Goal: Task Accomplishment & Management: Use online tool/utility

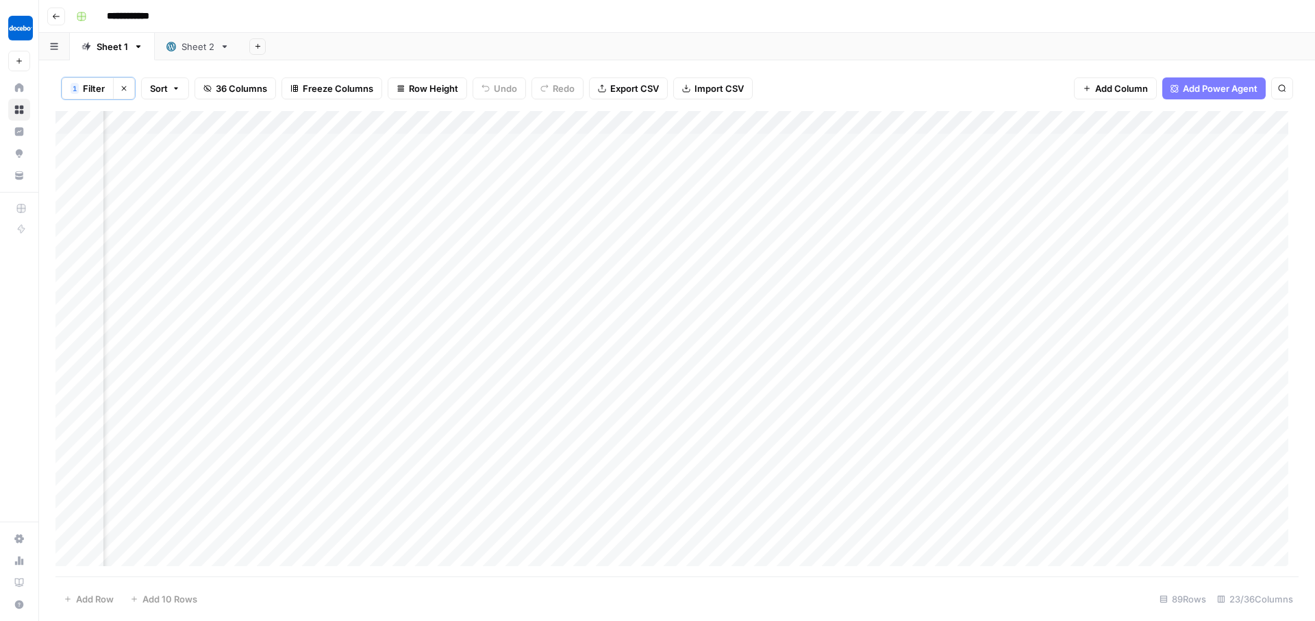
scroll to position [0, 1519]
click at [644, 123] on div "Add Column" at bounding box center [676, 343] width 1243 height 465
click at [969, 125] on div "Add Column" at bounding box center [676, 343] width 1243 height 465
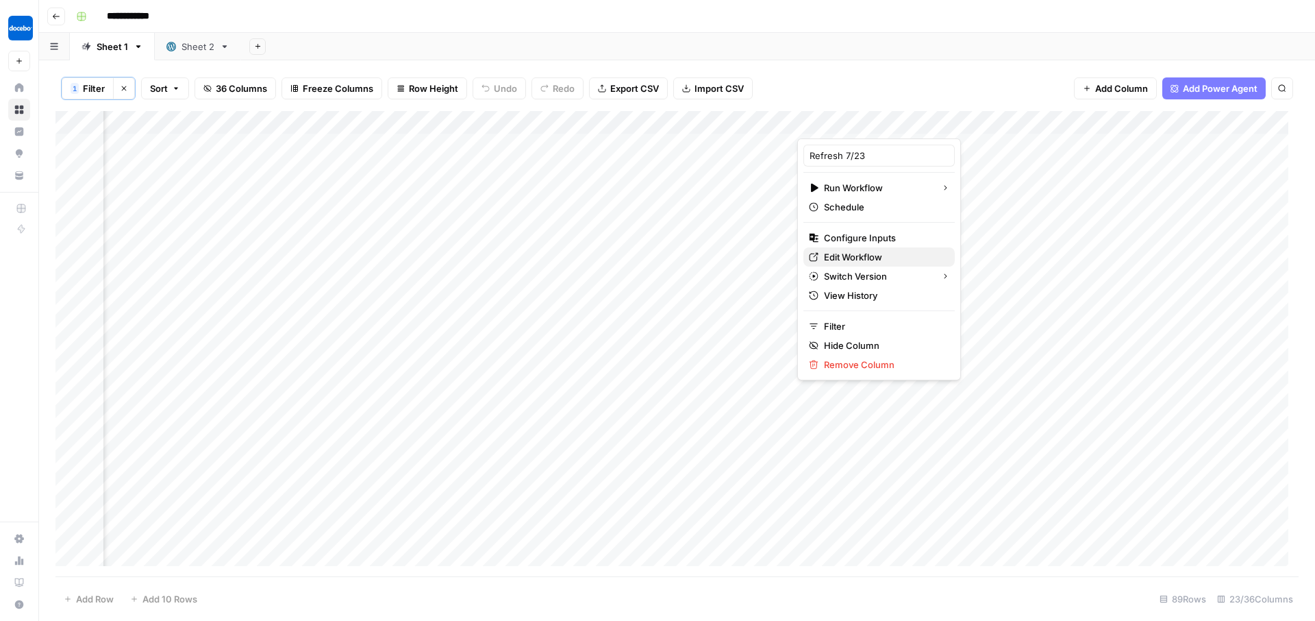
click at [833, 255] on span "Edit Workflow" at bounding box center [884, 257] width 120 height 14
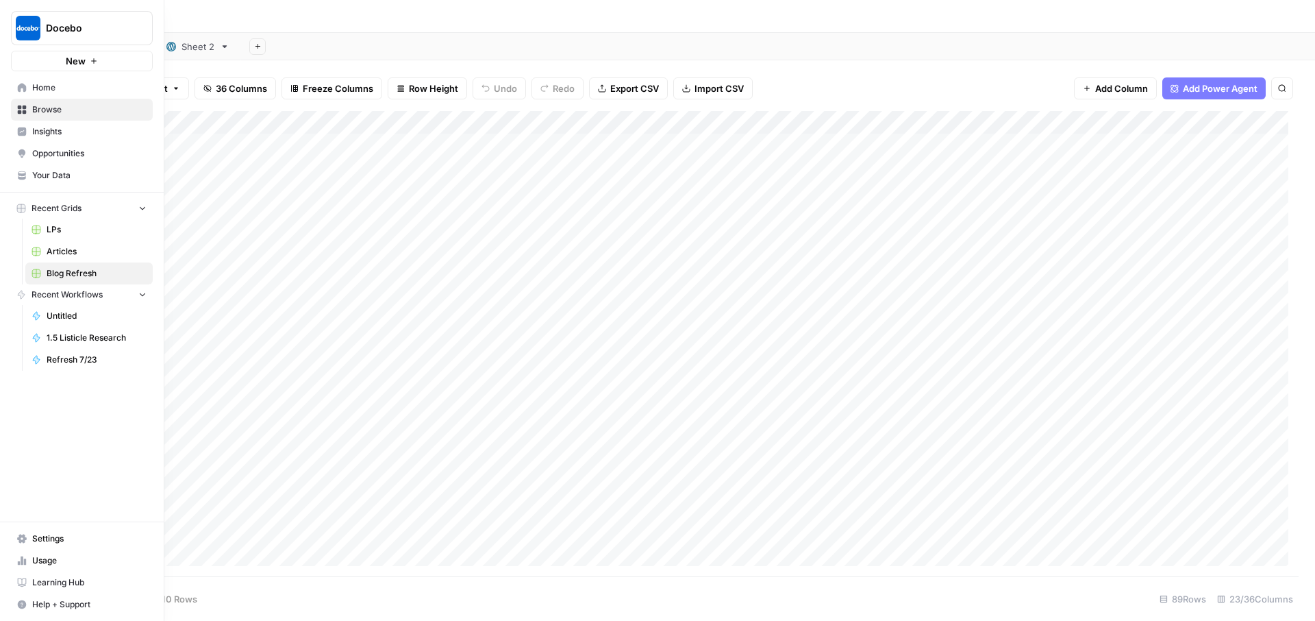
click at [31, 86] on link "Home" at bounding box center [82, 88] width 142 height 22
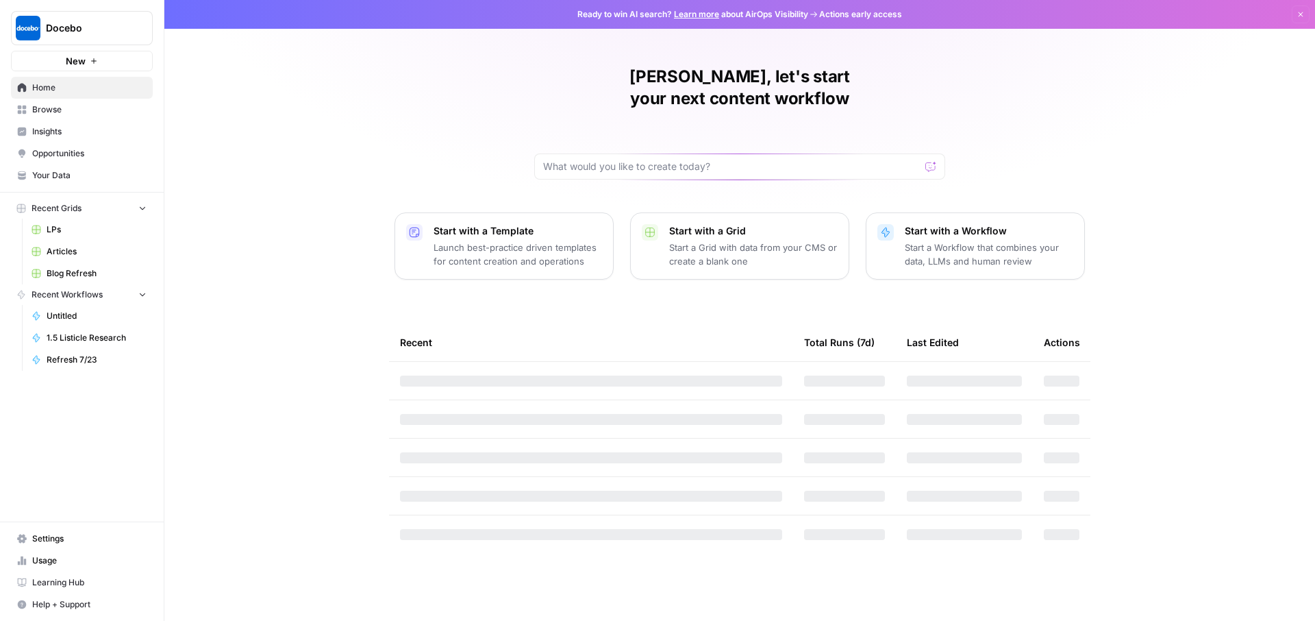
click at [40, 173] on span "Your Data" at bounding box center [89, 175] width 114 height 12
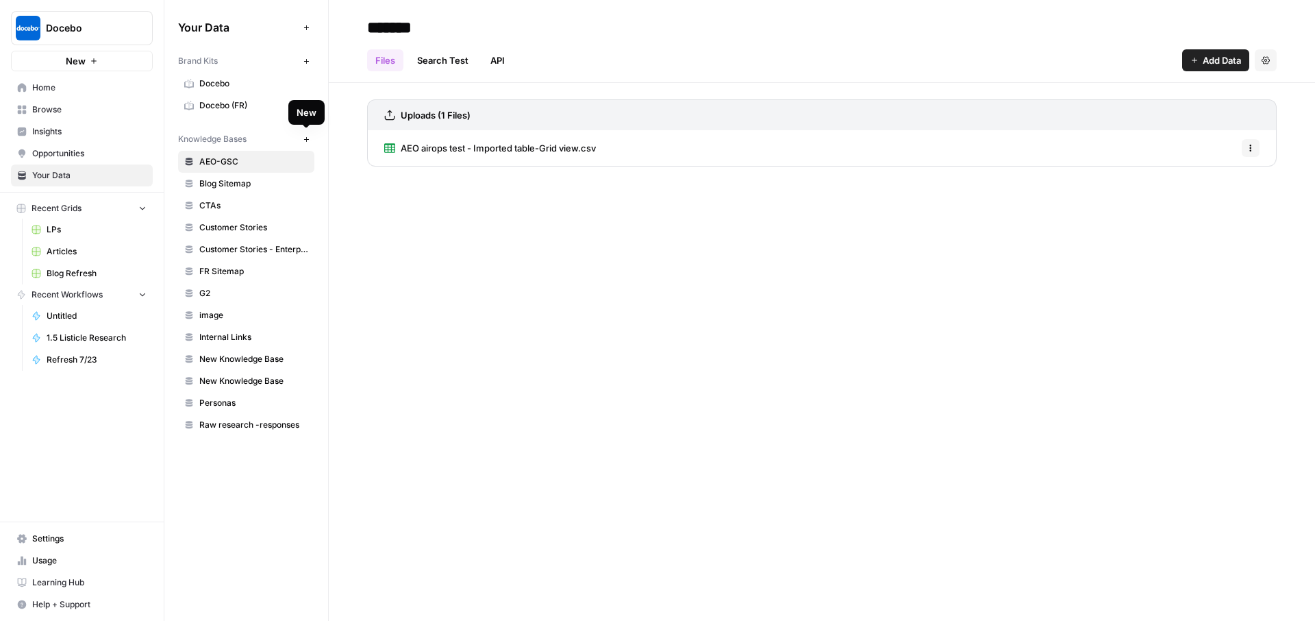
click at [309, 136] on icon "button" at bounding box center [307, 140] width 8 height 8
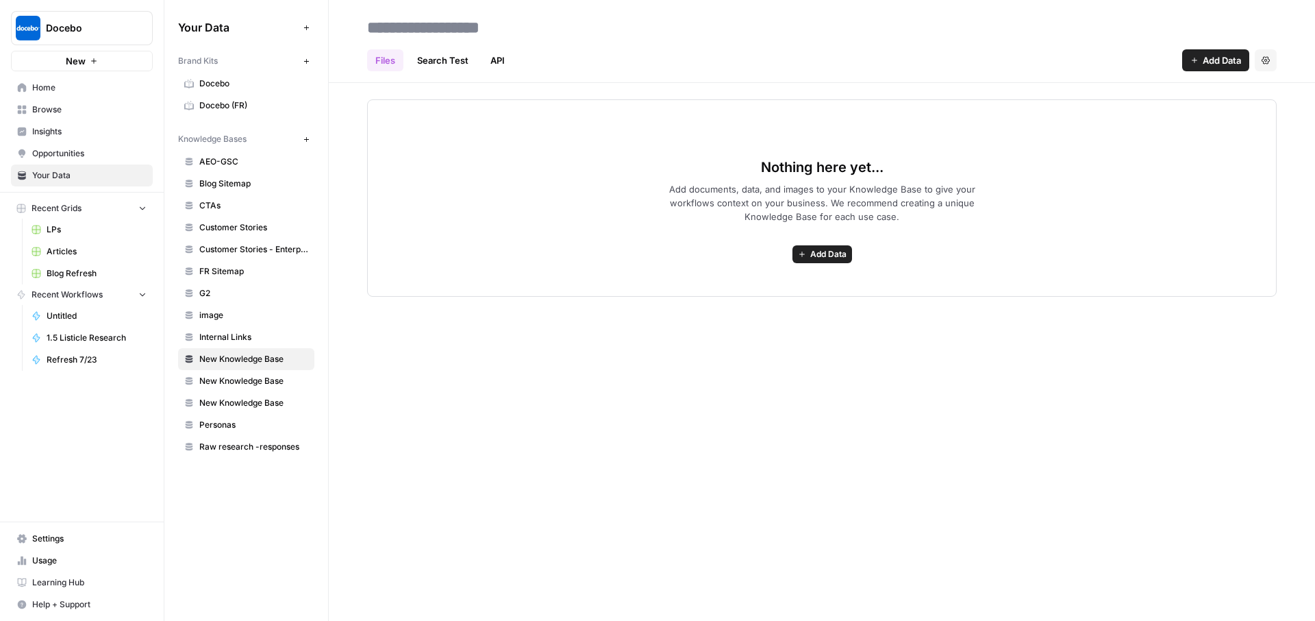
click at [507, 60] on link "API" at bounding box center [497, 60] width 31 height 22
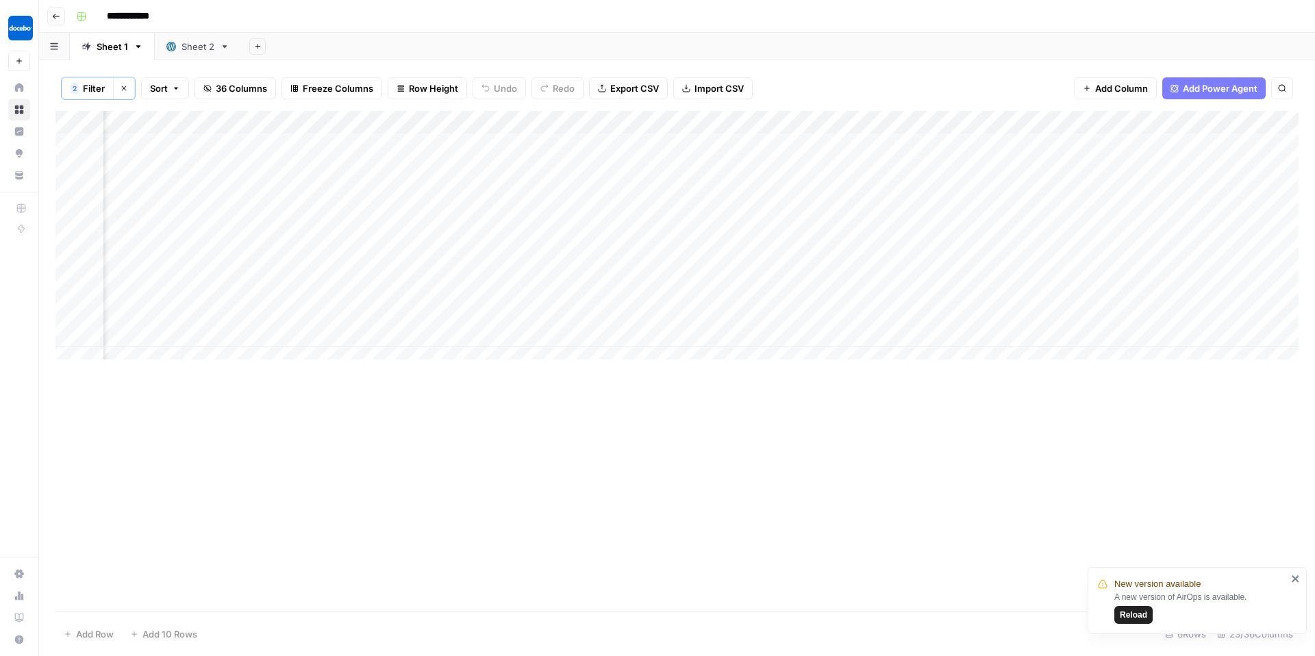
scroll to position [0, 254]
click at [977, 570] on div "Add Column" at bounding box center [676, 361] width 1243 height 501
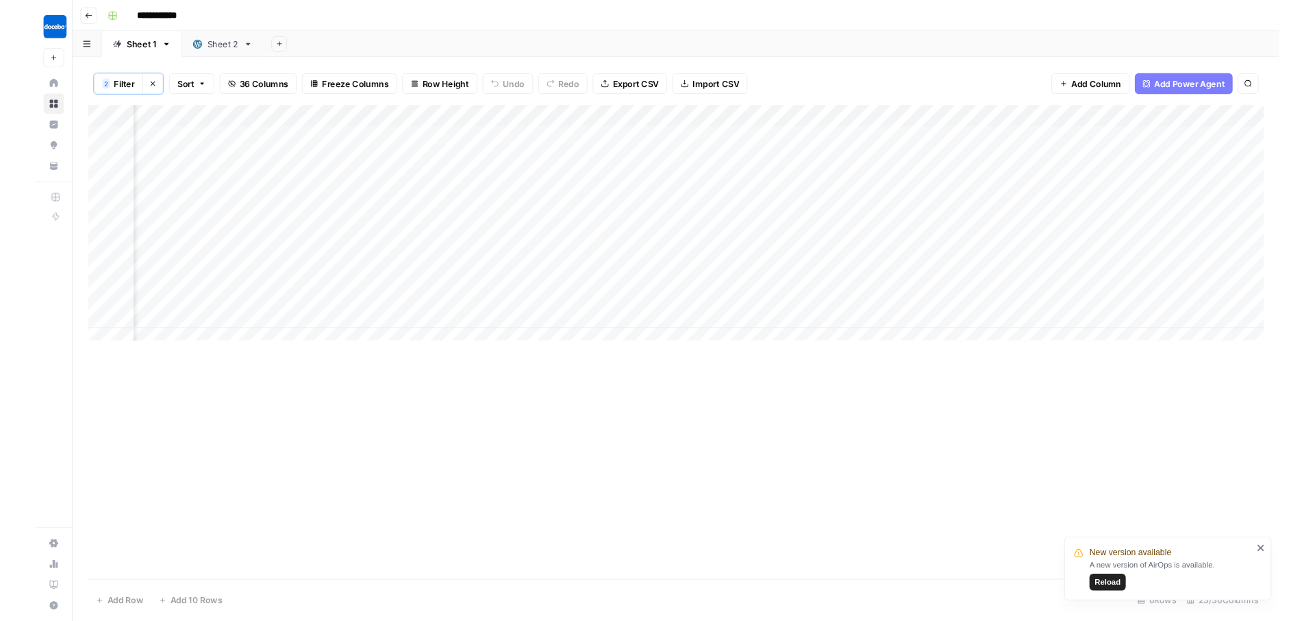
scroll to position [0, 0]
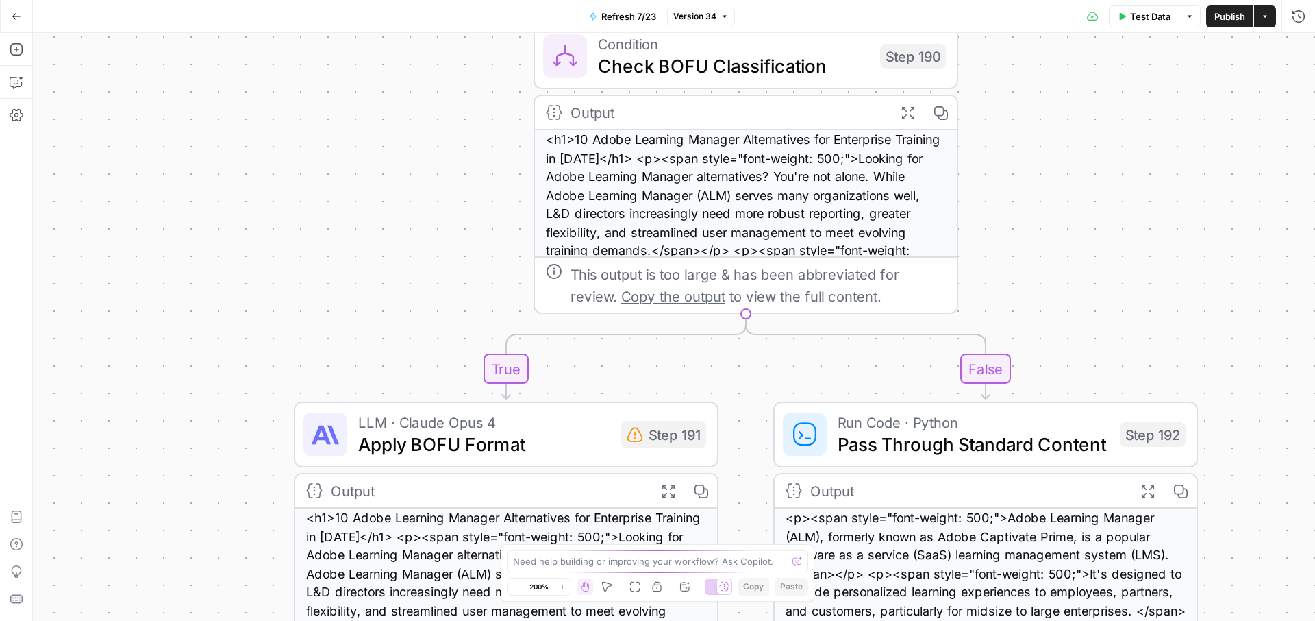
drag, startPoint x: 788, startPoint y: 343, endPoint x: 1094, endPoint y: 329, distance: 305.8
click at [1094, 330] on div "true false true false true false true false Workflow Input Settings Inputs Cont…" at bounding box center [674, 327] width 1282 height 588
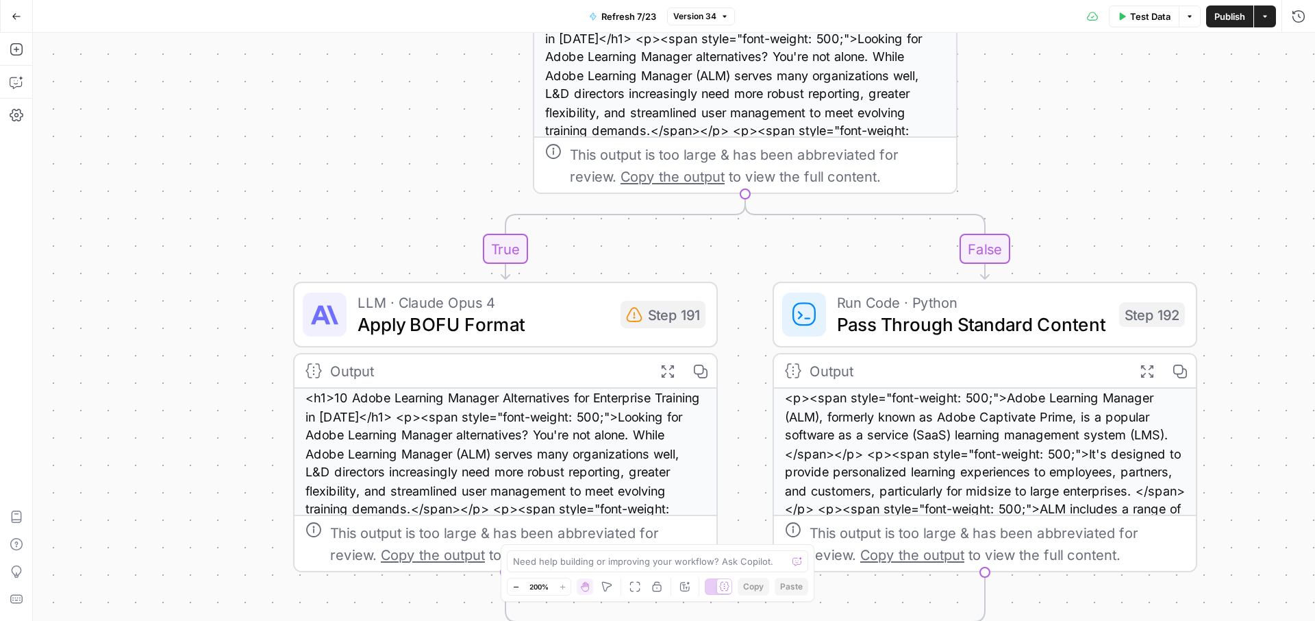
drag, startPoint x: 443, startPoint y: 229, endPoint x: 443, endPoint y: 110, distance: 119.9
click at [443, 110] on div "true false true false true false true false Workflow Input Settings Inputs Cont…" at bounding box center [674, 327] width 1282 height 588
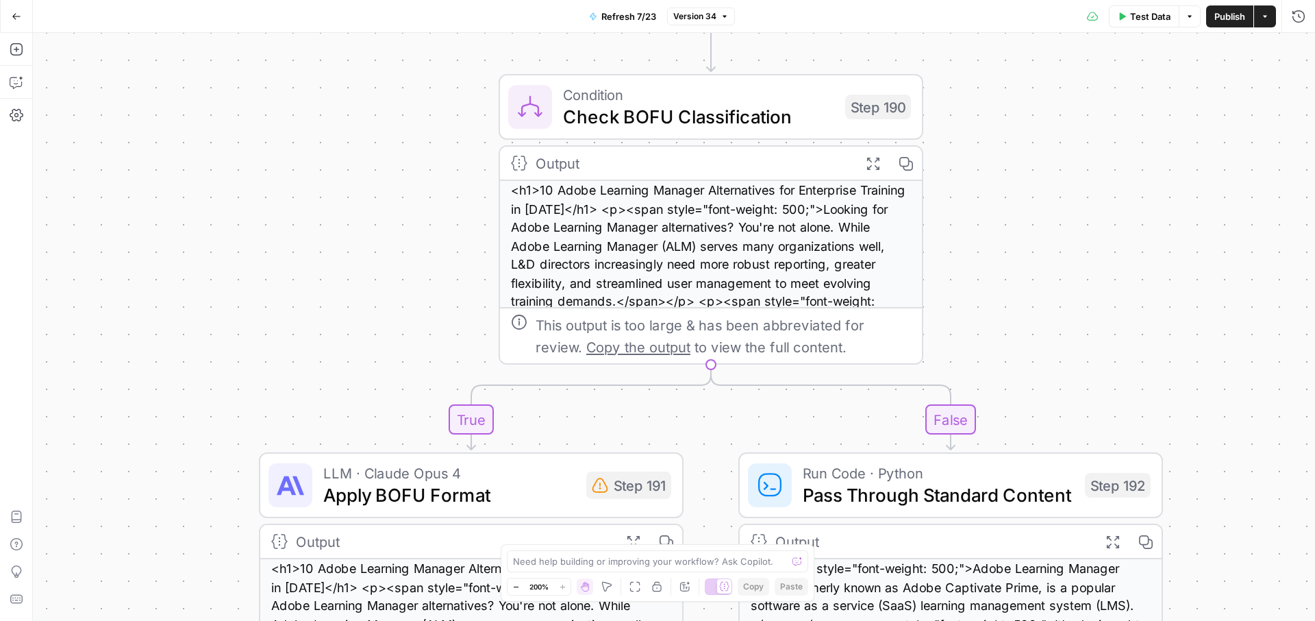
drag, startPoint x: 1127, startPoint y: 164, endPoint x: 1093, endPoint y: 329, distance: 168.6
click at [1093, 329] on div "true false true false false true false true Workflow Input Settings Inputs Cont…" at bounding box center [674, 327] width 1282 height 588
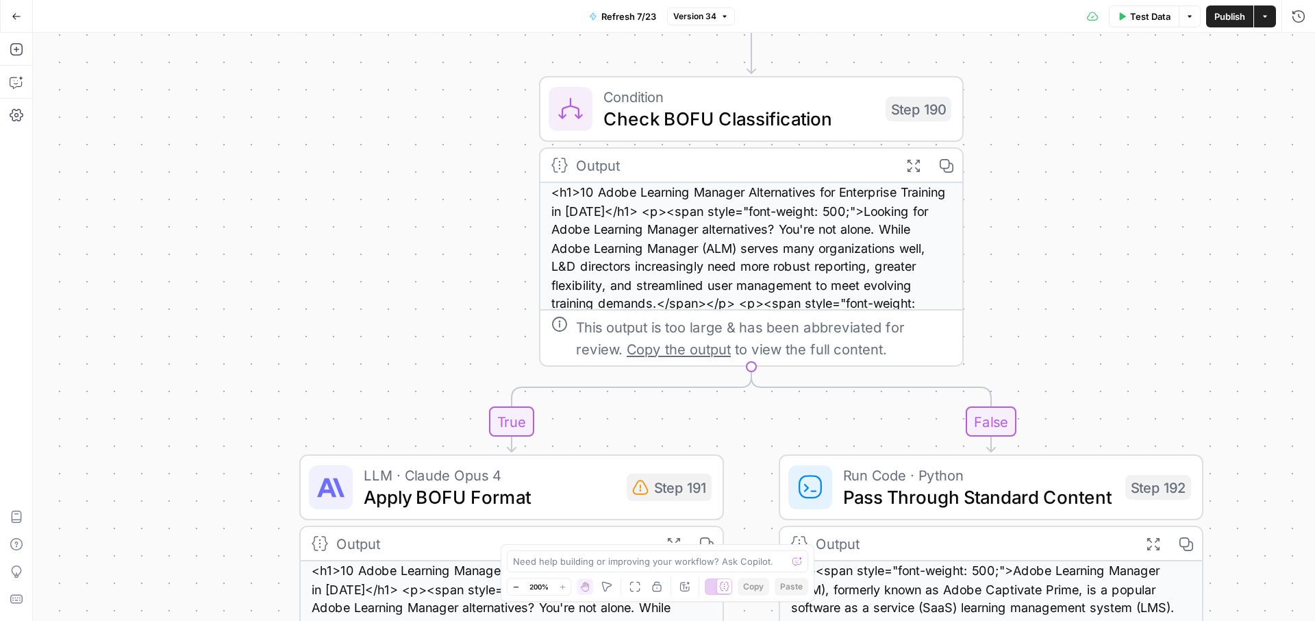
drag, startPoint x: 1097, startPoint y: 285, endPoint x: 1171, endPoint y: 191, distance: 119.5
click at [1171, 191] on div "true false true false false true false true Workflow Input Settings Inputs Cont…" at bounding box center [674, 327] width 1282 height 588
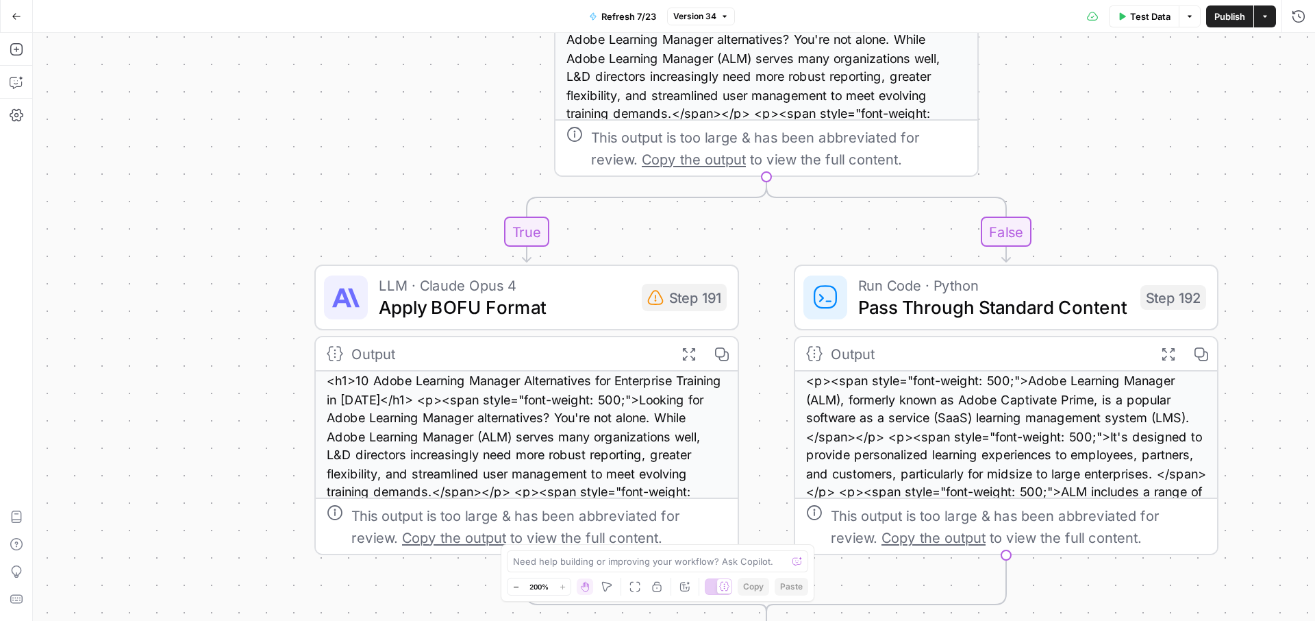
drag, startPoint x: 1171, startPoint y: 192, endPoint x: 1141, endPoint y: 97, distance: 99.9
click at [1140, 97] on div "true false true false false true false true Workflow Input Settings Inputs Cont…" at bounding box center [674, 327] width 1282 height 588
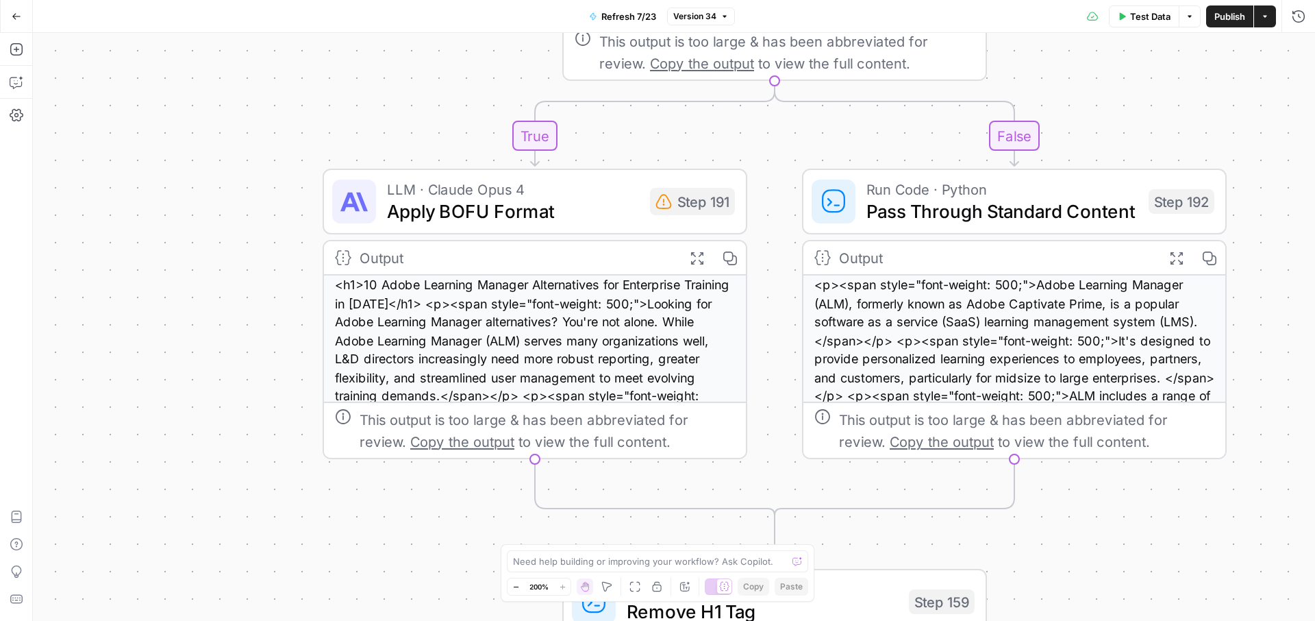
drag, startPoint x: 1136, startPoint y: 128, endPoint x: 1156, endPoint y: 43, distance: 87.2
click at [1157, 43] on div "true false true false false true false true Workflow Input Settings Inputs Cont…" at bounding box center [674, 327] width 1282 height 588
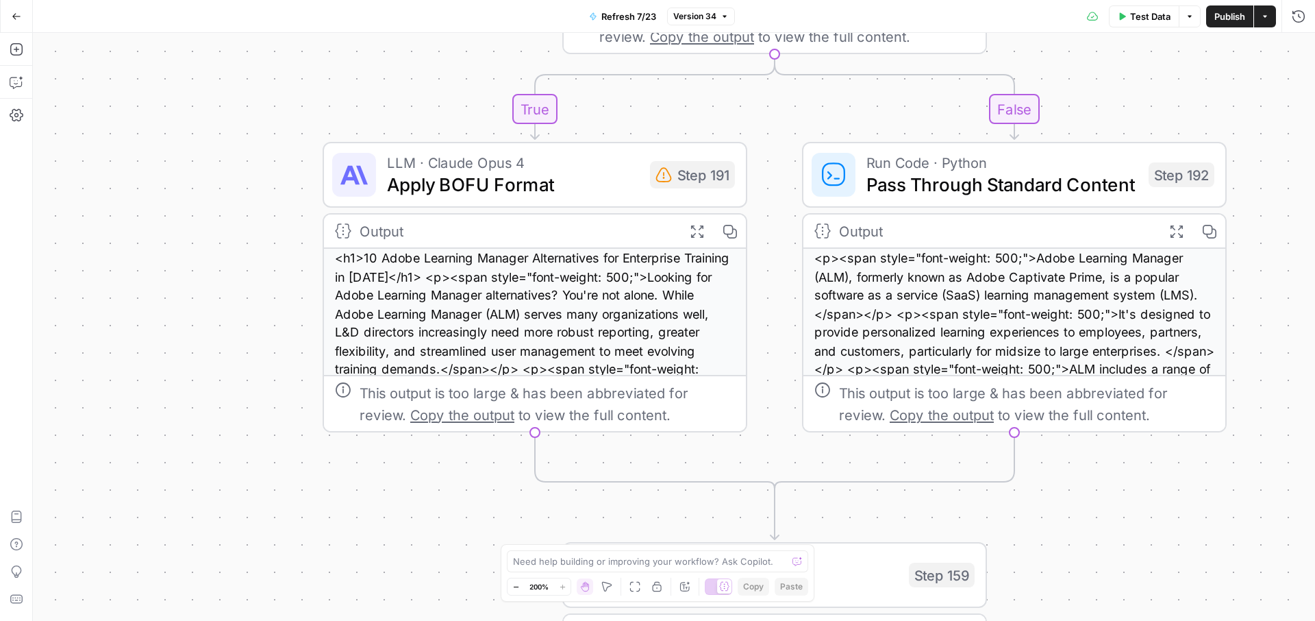
drag, startPoint x: 786, startPoint y: 228, endPoint x: 786, endPoint y: 201, distance: 26.7
click at [786, 201] on div "true false true false false true false true Workflow Input Settings Inputs Cont…" at bounding box center [674, 327] width 1282 height 588
click at [608, 163] on span "LLM · Claude Opus 4" at bounding box center [513, 162] width 252 height 22
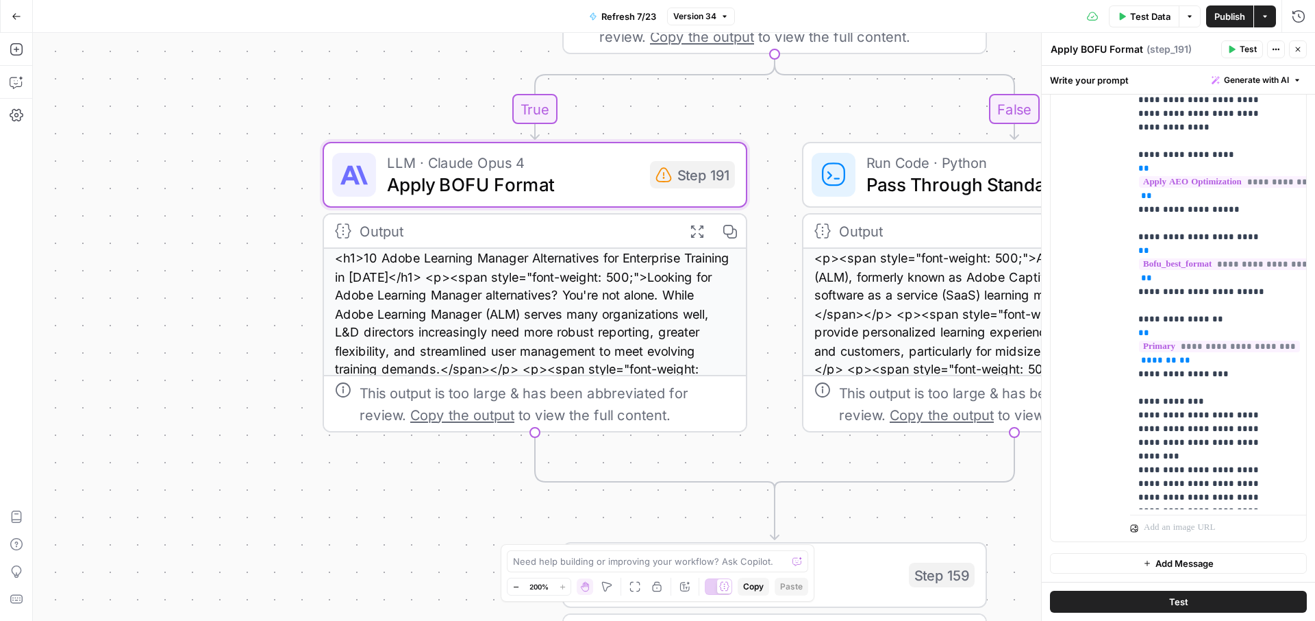
scroll to position [303, 0]
